Goal: Check status: Verify the current state of an ongoing process or item

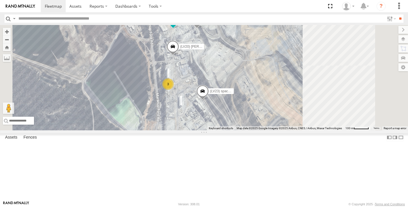
drag, startPoint x: 313, startPoint y: 108, endPoint x: 262, endPoint y: 121, distance: 51.9
click at [262, 121] on div "(LV20) [PERSON_NAME] (LV10) Dual cab ranger 3 (LV 28 ) [PERSON_NAME] dual cab t…" at bounding box center [204, 77] width 408 height 105
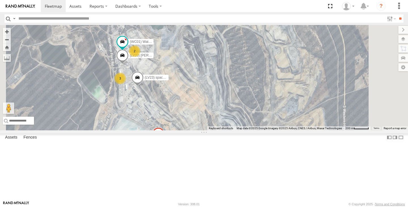
drag, startPoint x: 275, startPoint y: 114, endPoint x: 214, endPoint y: 108, distance: 61.3
click at [214, 108] on div "(LV20) [PERSON_NAME] (WC01) Water Truck (LV23) space cab triton 2 3 (TR4) Prime…" at bounding box center [204, 77] width 408 height 105
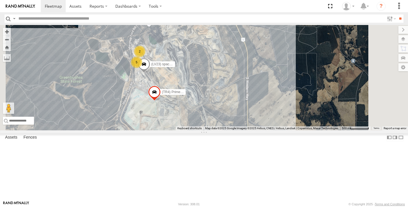
drag, startPoint x: 247, startPoint y: 107, endPoint x: 251, endPoint y: 101, distance: 7.4
click at [251, 101] on div "(LV23) space cab triton (TR4) Prime mover 5 2 (LV 27) [PERSON_NAME]" at bounding box center [204, 77] width 408 height 105
click at [149, 13] on span at bounding box center [144, 8] width 10 height 10
click at [152, 10] on label at bounding box center [146, 8] width 11 height 4
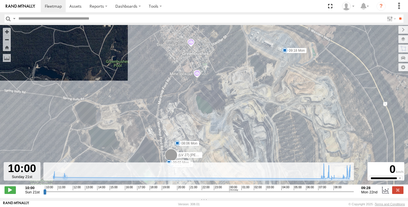
drag, startPoint x: 199, startPoint y: 150, endPoint x: 207, endPoint y: 134, distance: 17.9
click at [207, 134] on div "(LV 27) [PERSON_NAME] 10:38 Sun 11:15 Sun 07:17 Mon 07:31 Mon 09:18 Mon 11:28 S…" at bounding box center [204, 107] width 408 height 165
click at [10, 191] on span at bounding box center [10, 189] width 11 height 7
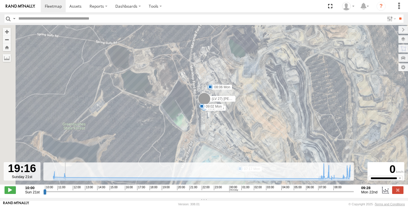
drag, startPoint x: 47, startPoint y: 195, endPoint x: 220, endPoint y: 191, distance: 172.8
click at [220, 191] on div "Created with Highcharts 6.0.7 [DOMAIN_NAME] 10:00 11:00 12:00 13:00 14:00 15:00…" at bounding box center [198, 190] width 311 height 9
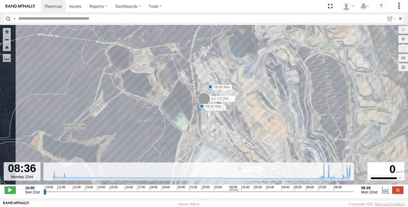
drag, startPoint x: 222, startPoint y: 194, endPoint x: 341, endPoint y: 199, distance: 118.7
click at [341, 198] on div "← Move left → Move right ↑ Move up ↓ Move down + Zoom in - Zoom out Home Jump l…" at bounding box center [204, 111] width 408 height 173
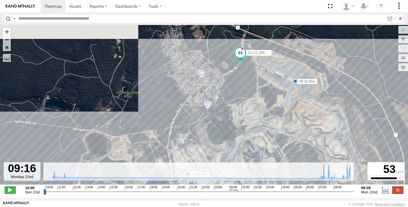
drag, startPoint x: 342, startPoint y: 194, endPoint x: 349, endPoint y: 193, distance: 6.9
click at [349, 193] on input "range" at bounding box center [198, 191] width 311 height 5
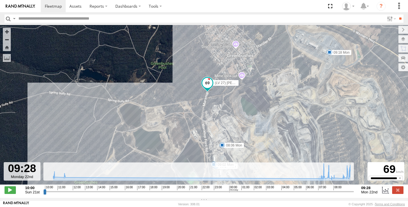
type input "**********"
click at [396, 191] on label at bounding box center [398, 189] width 11 height 7
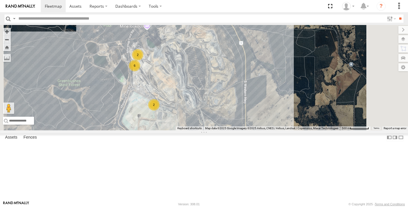
drag, startPoint x: 242, startPoint y: 45, endPoint x: 234, endPoint y: 55, distance: 13.3
click at [234, 55] on div "(LV 27) [PERSON_NAME] 6 2 2" at bounding box center [204, 77] width 408 height 105
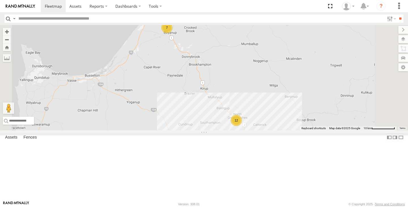
click at [242, 126] on div "12" at bounding box center [236, 120] width 11 height 11
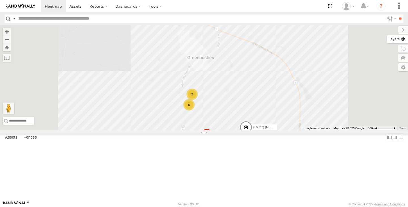
click at [404, 41] on label at bounding box center [398, 39] width 21 height 8
click at [0, 0] on label at bounding box center [0, 0] width 0 height 0
click at [0, 0] on span "Satellite + Roadmap" at bounding box center [0, 0] width 0 height 0
click at [389, 29] on label at bounding box center [398, 30] width 19 height 8
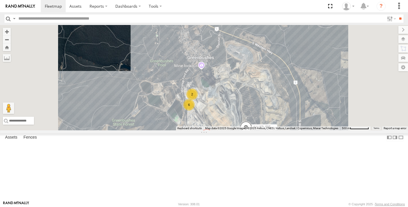
drag, startPoint x: 321, startPoint y: 111, endPoint x: 313, endPoint y: 54, distance: 57.3
click at [313, 54] on div "2 6 2 (TR4) Prime mover (LV 27) Reeve Ute" at bounding box center [204, 77] width 408 height 105
